Goal: Find specific page/section: Find specific page/section

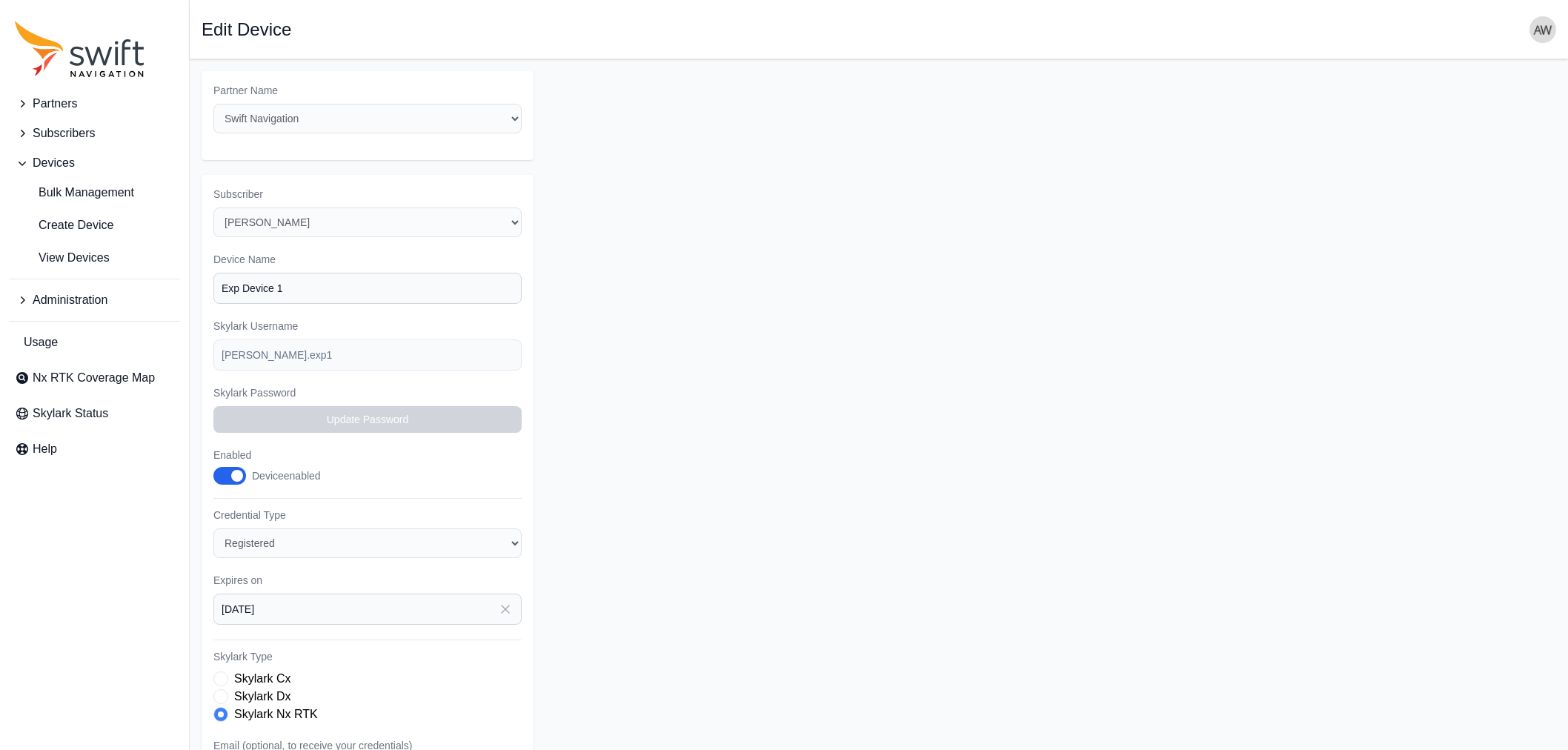
select select "ab3272ce-40d0-4c94-a524-96a758ab755c"
select select "5c54f7c1-7b85-403f-bb10-7ba012dade62"
click at [70, 300] on span "Administration" at bounding box center [70, 300] width 75 height 18
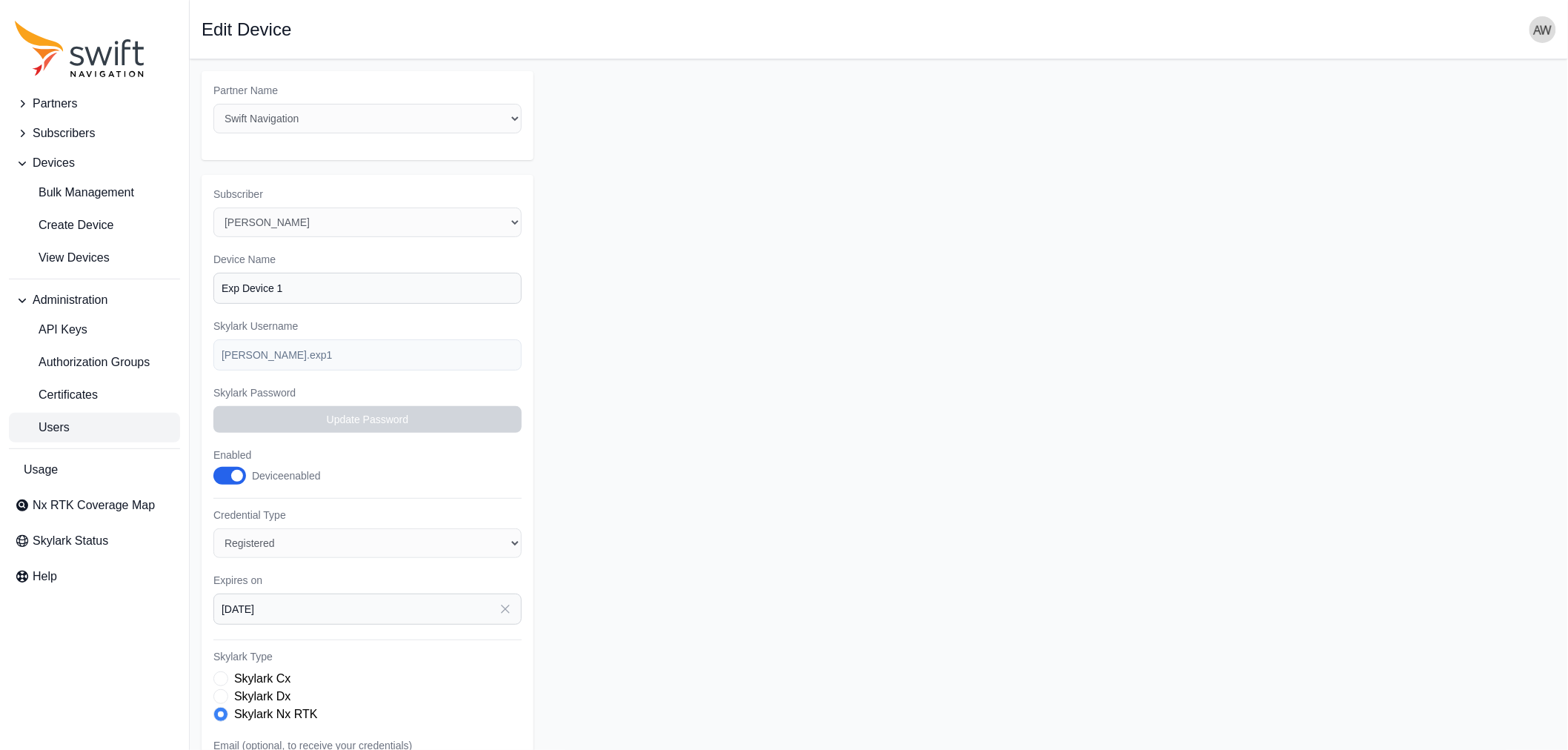
click at [68, 426] on span "Users" at bounding box center [42, 428] width 55 height 18
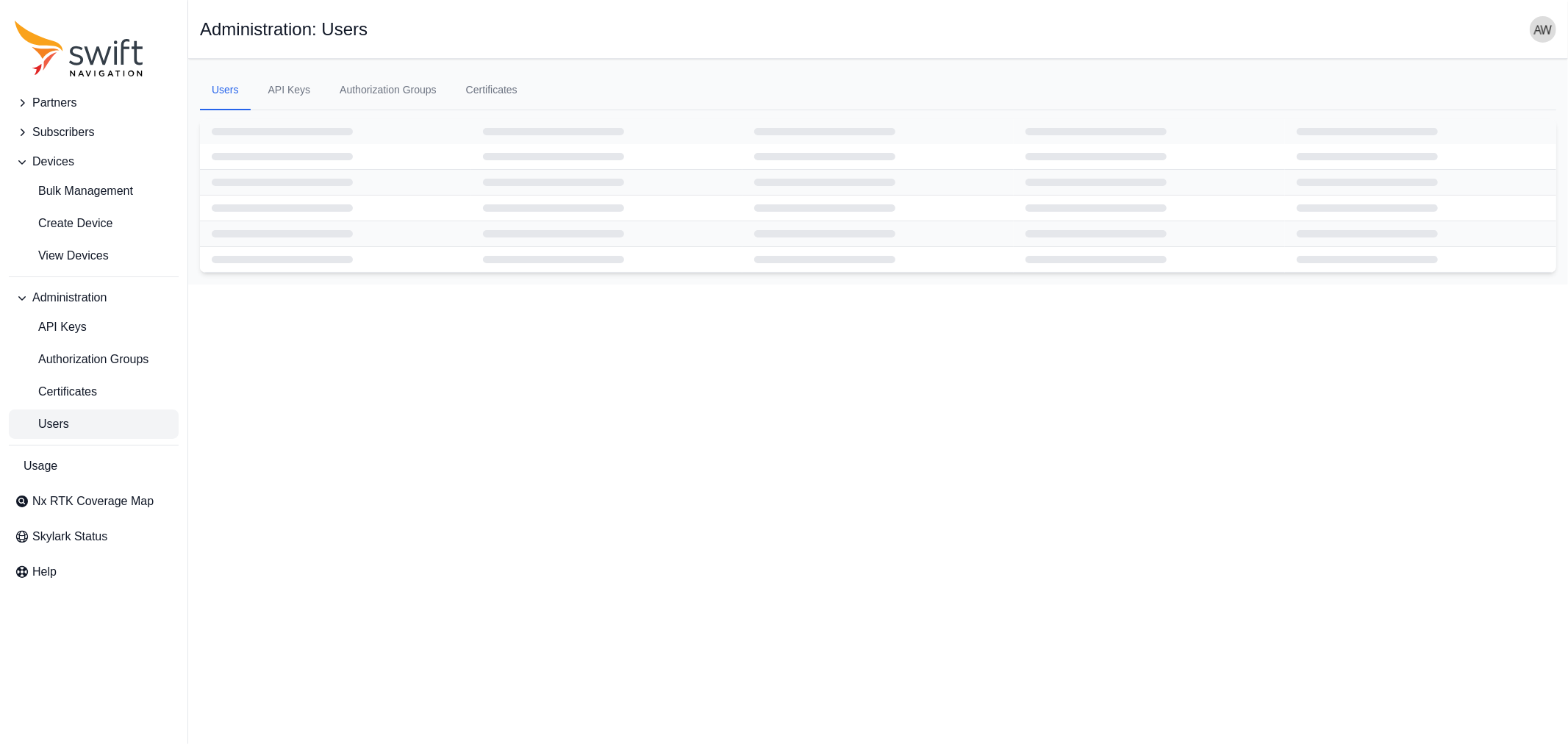
select select "ab3272ce-40d0-4c94-a524-96a758ab755c"
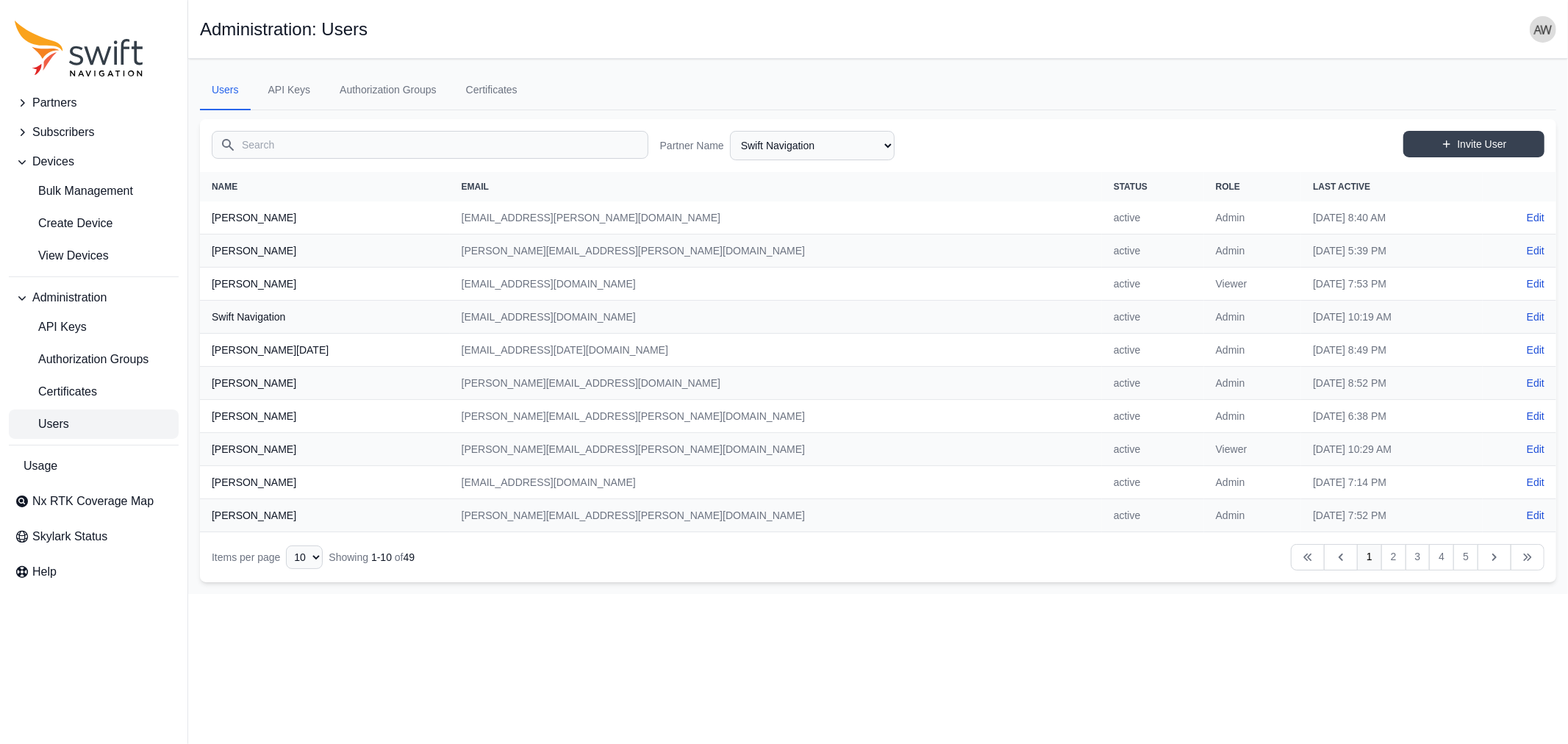
click at [274, 149] on input "Search" at bounding box center [430, 145] width 436 height 28
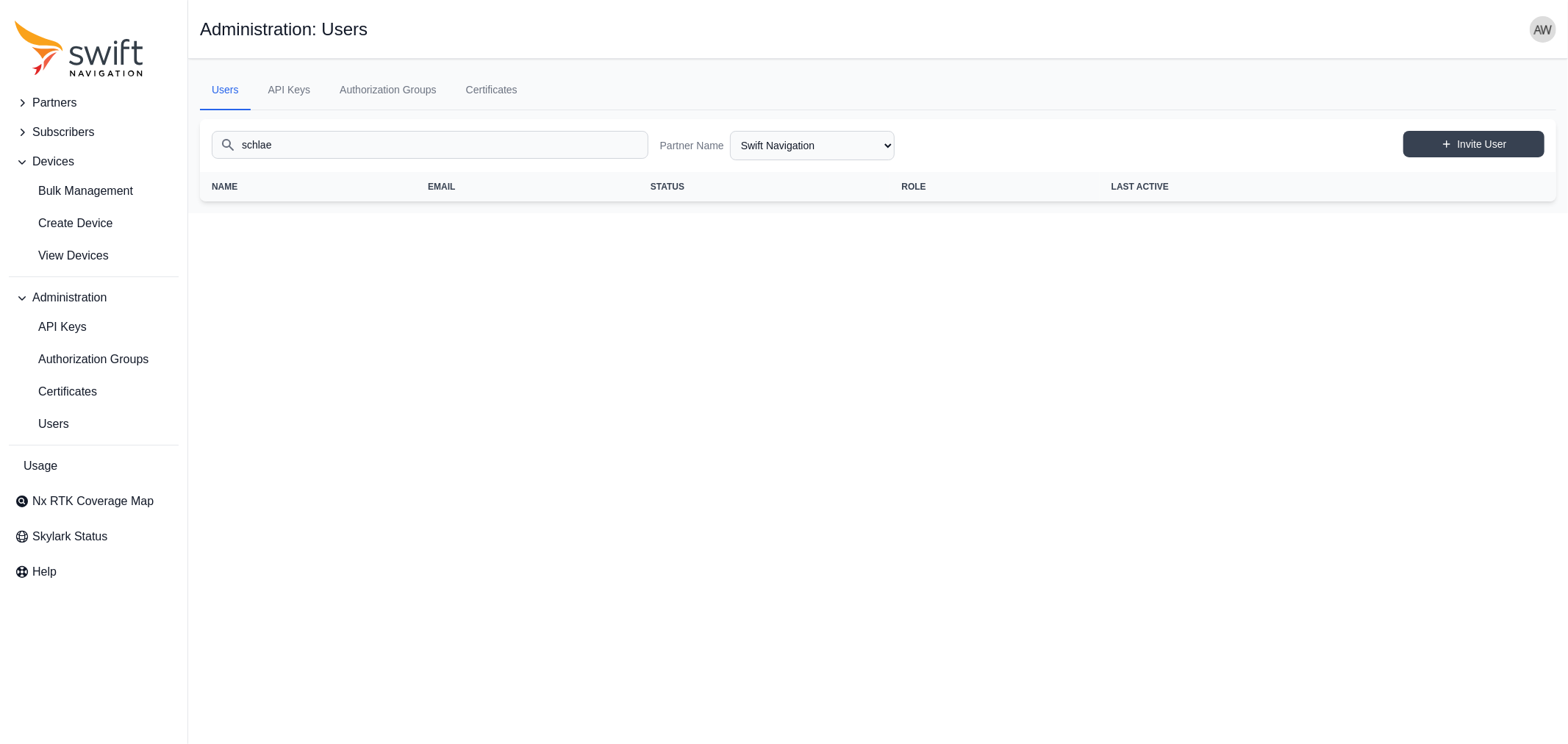
drag, startPoint x: 340, startPoint y: 144, endPoint x: 210, endPoint y: 138, distance: 130.1
click at [210, 138] on div "Search schlae Partner Name AlpsAlpine Asensing Bad Elf Bench Mark Equipment & S…" at bounding box center [878, 145] width 1357 height 53
click at [289, 143] on input "schlae" at bounding box center [430, 145] width 436 height 28
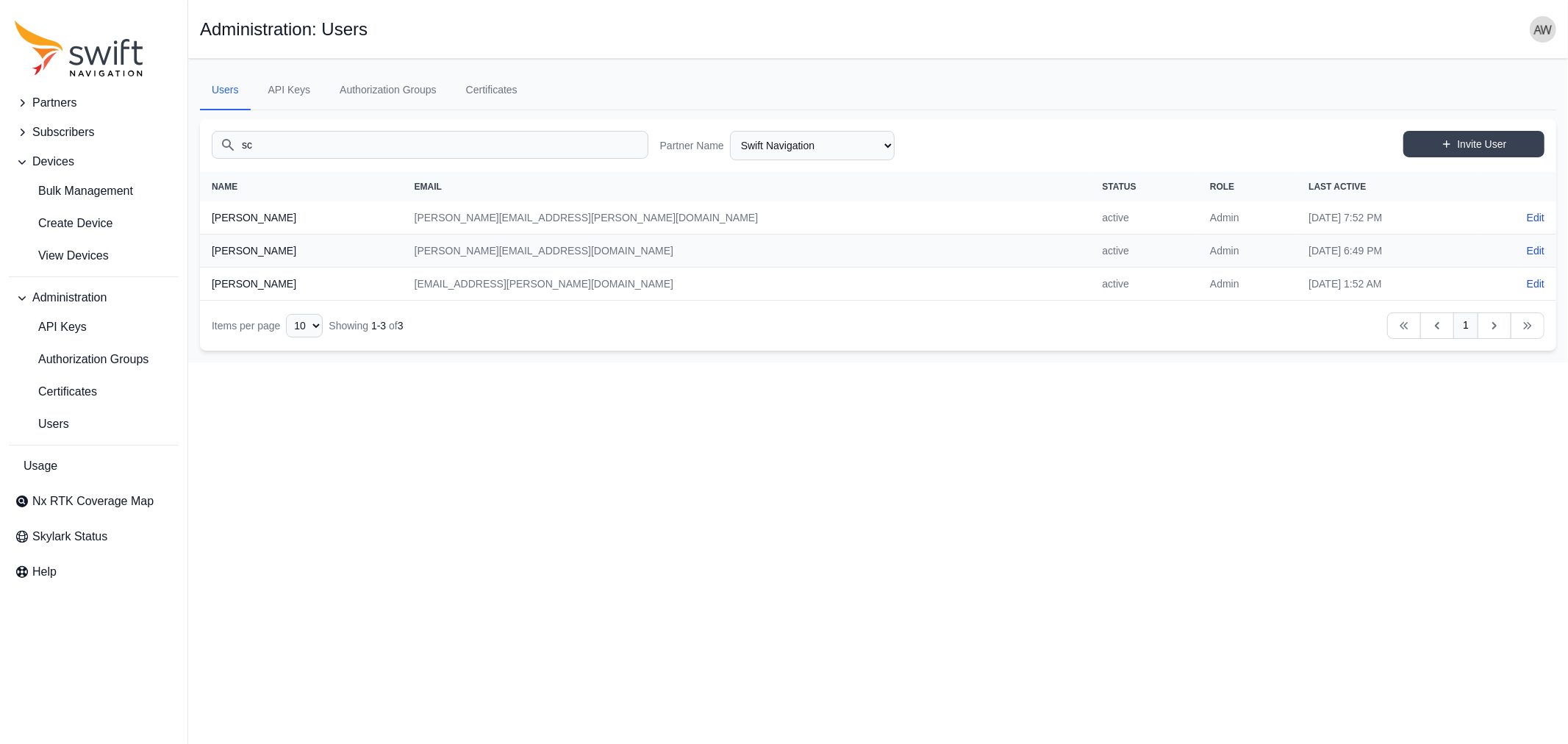
type input "s"
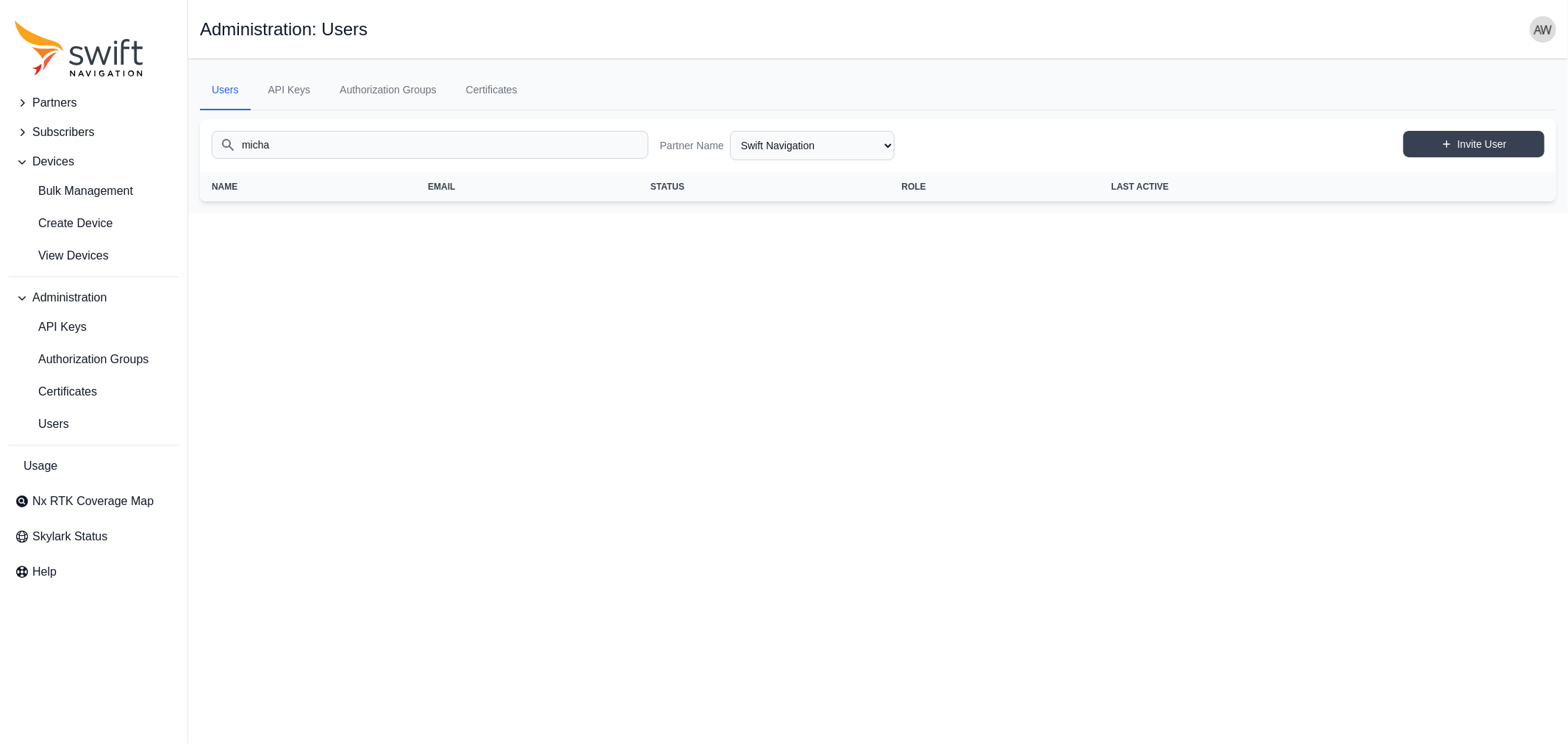
type input "micha"
click at [764, 145] on select "AlpsAlpine Asensing Bad Elf Bench Mark Equipment & Supplies Inc. Benchmark Tool…" at bounding box center [813, 146] width 165 height 30
click at [730, 131] on select "AlpsAlpine Asensing Bad Elf Bench Mark Equipment & Supplies Inc. Benchmark Tool…" at bounding box center [813, 146] width 165 height 30
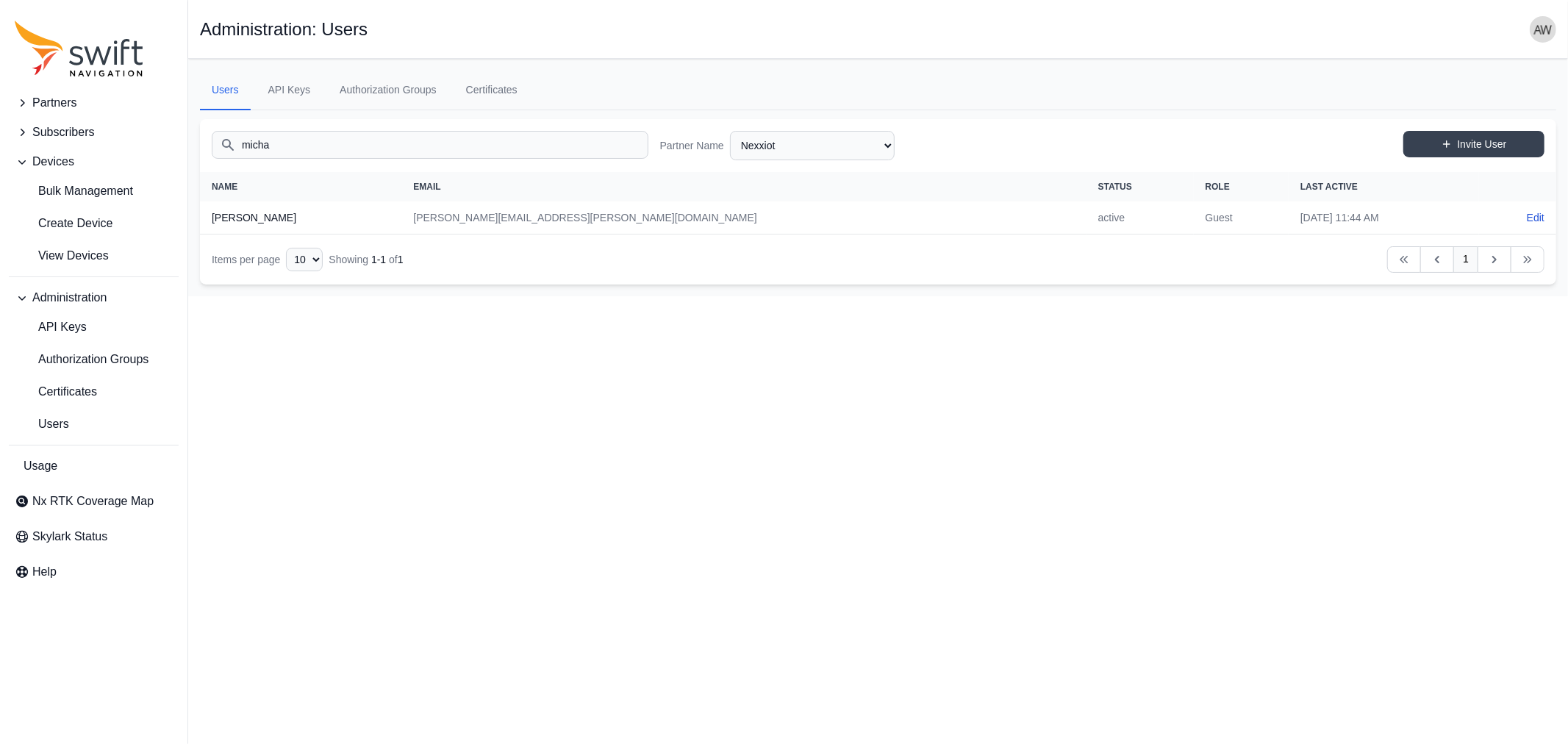
click at [562, 221] on td "[PERSON_NAME][EMAIL_ADDRESS][PERSON_NAME][DOMAIN_NAME]" at bounding box center [743, 218] width 685 height 33
click at [46, 428] on span "Users" at bounding box center [42, 424] width 54 height 18
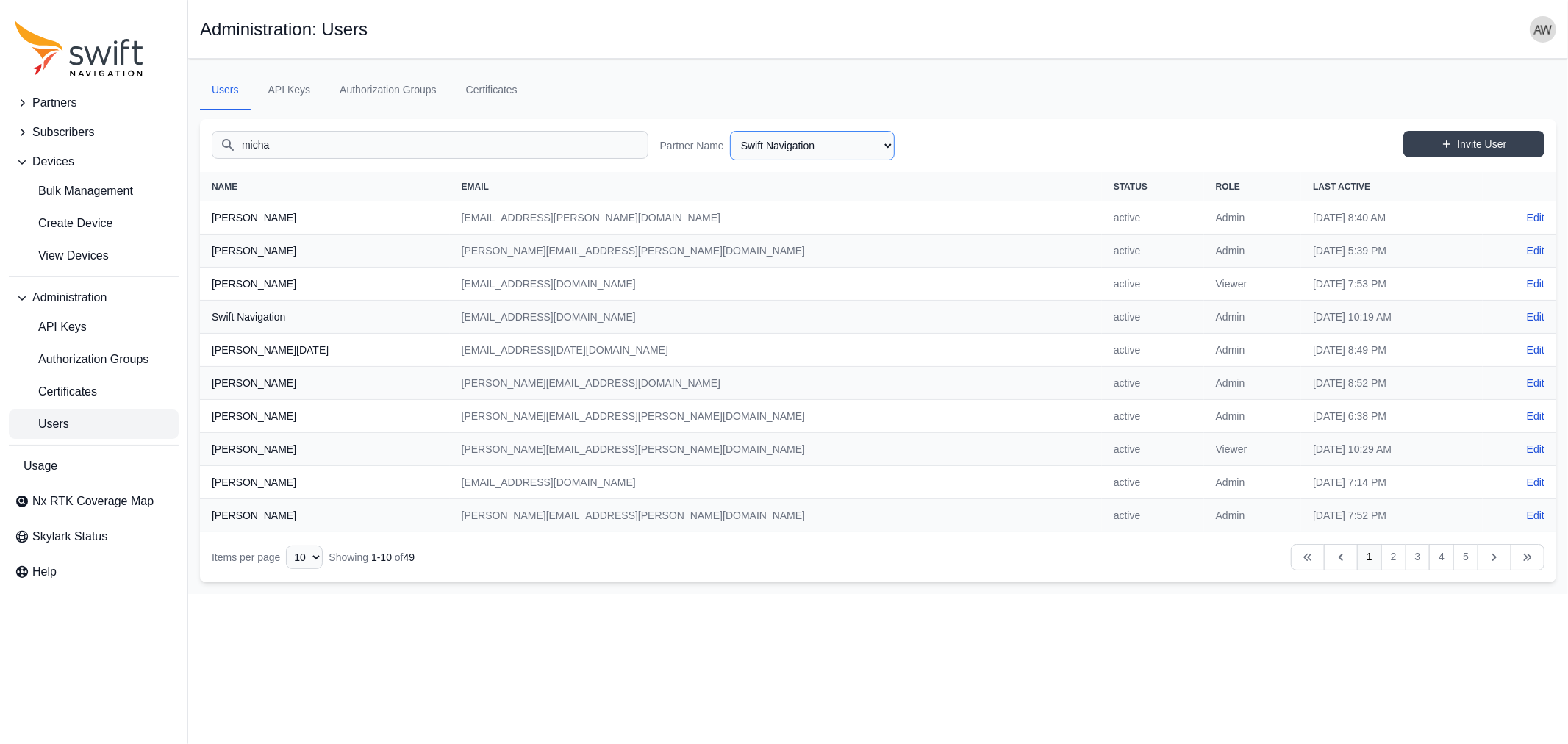
click at [811, 138] on select "AlpsAlpine Asensing Bad Elf Bench Mark Equipment & Supplies Inc. Benchmark Tool…" at bounding box center [813, 146] width 165 height 30
click at [730, 131] on select "AlpsAlpine Asensing Bad Elf Bench Mark Equipment & Supplies Inc. Benchmark Tool…" at bounding box center [813, 146] width 165 height 30
select select "b97ad338-3fe9-49a3-a9a2-faa56be036a7"
